Goal: Task Accomplishment & Management: Manage account settings

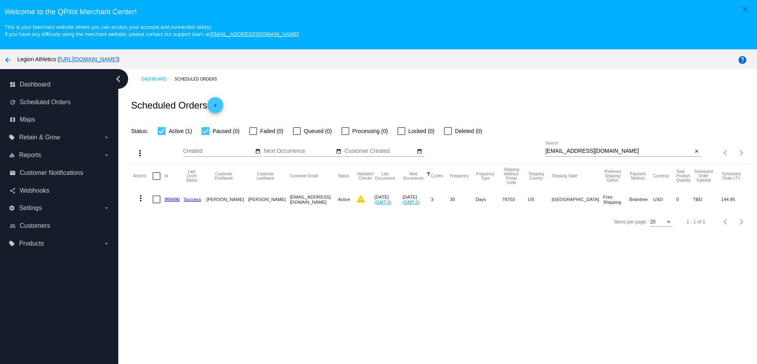
drag, startPoint x: 616, startPoint y: 153, endPoint x: 511, endPoint y: 148, distance: 105.9
click at [511, 148] on div "more_vert Sep Jan Feb Mar [DATE]" at bounding box center [441, 150] width 624 height 28
paste input "[PERSON_NAME].[PERSON_NAME]"
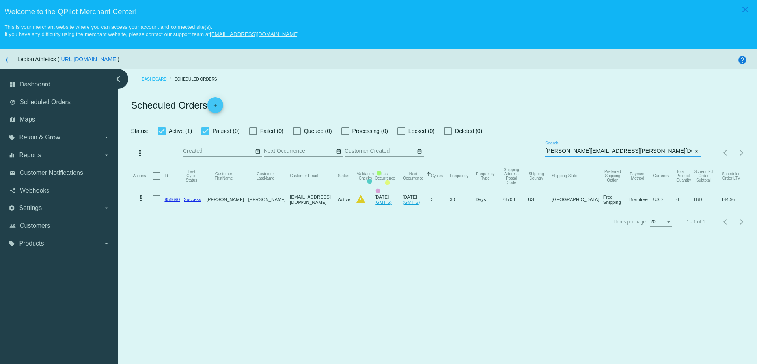
type input "[PERSON_NAME][EMAIL_ADDRESS][PERSON_NAME][DOMAIN_NAME]"
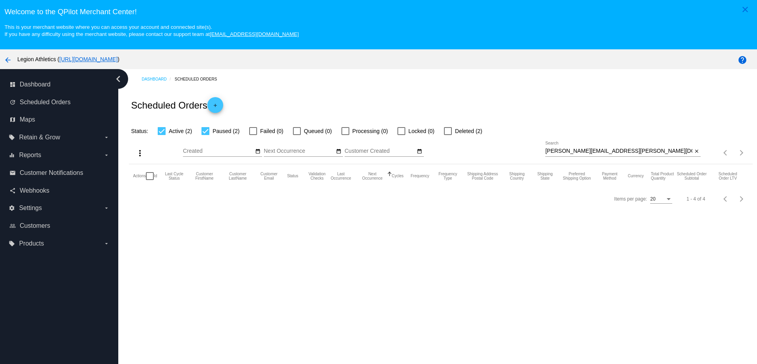
click at [206, 132] on div at bounding box center [206, 131] width 8 height 8
click at [206, 135] on input "Paused (2)" at bounding box center [205, 135] width 0 height 0
checkbox input "false"
